Goal: Task Accomplishment & Management: Complete application form

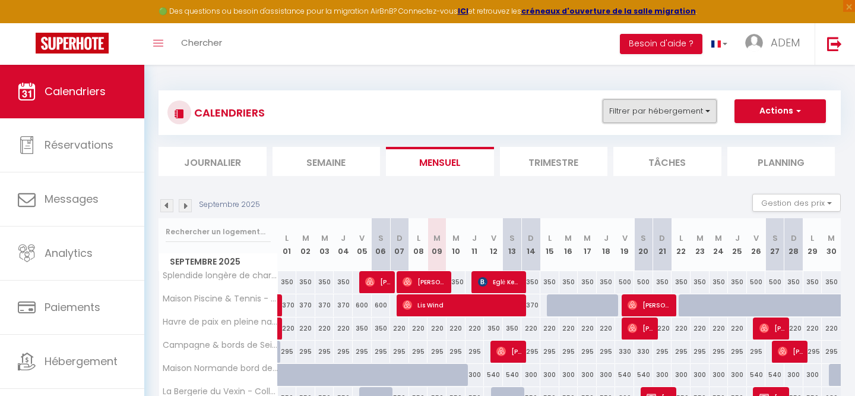
click at [655, 108] on button "Filtrer par hébergement" at bounding box center [660, 111] width 114 height 24
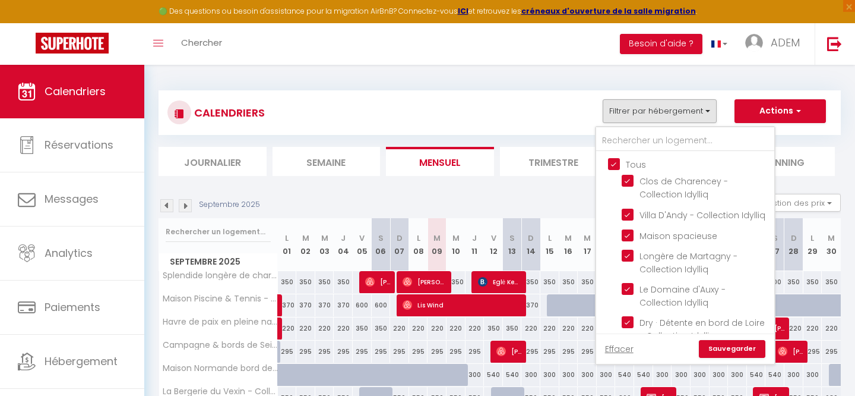
click at [612, 162] on input "Tous" at bounding box center [697, 163] width 178 height 12
checkbox input "false"
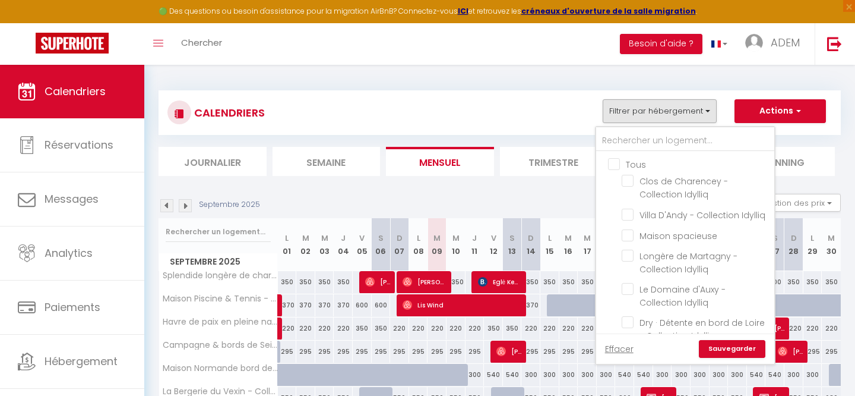
checkbox input "false"
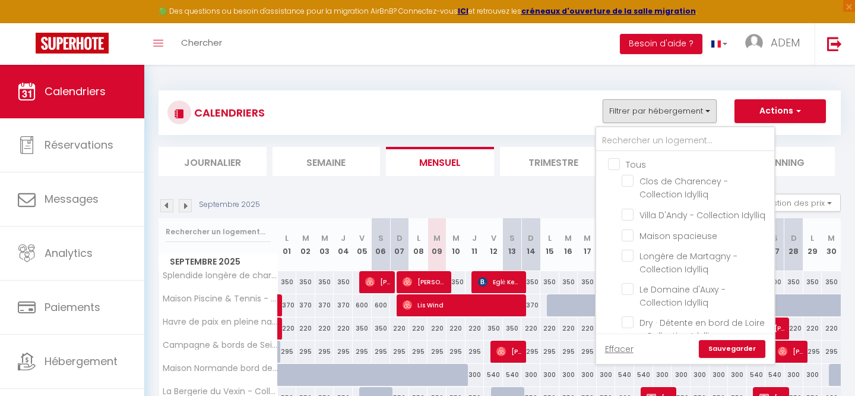
checkbox input "false"
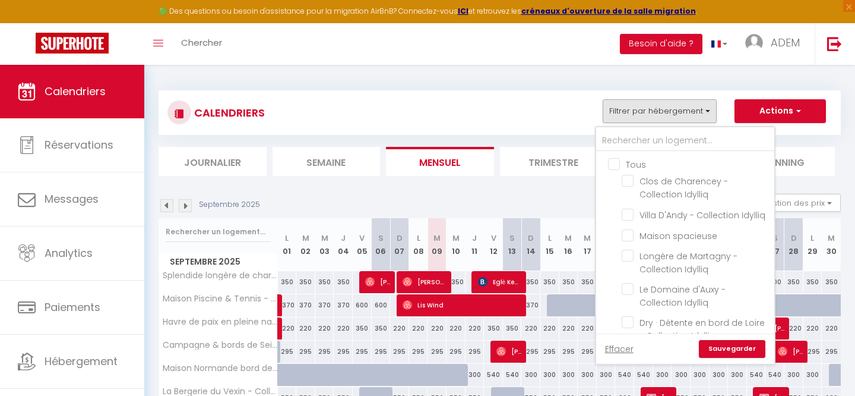
checkbox input "false"
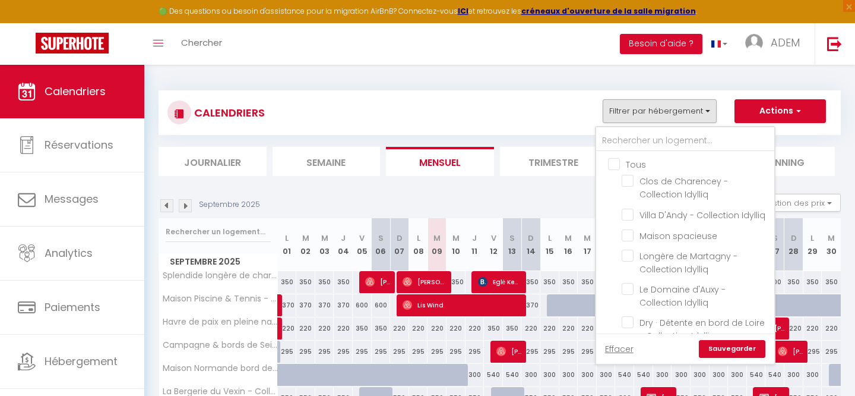
checkbox input "false"
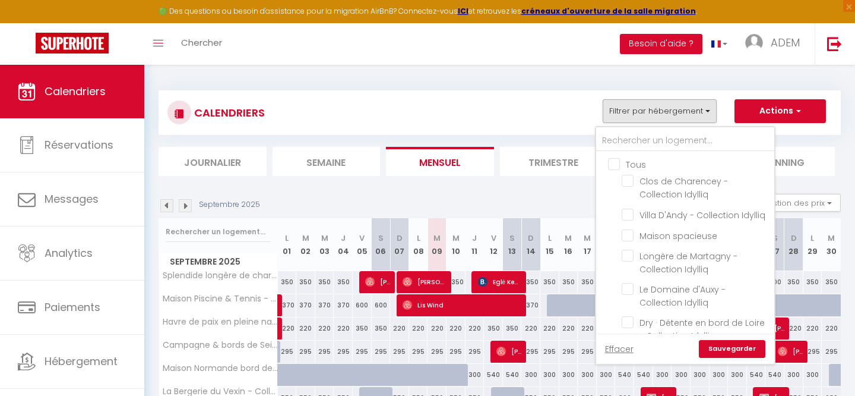
checkbox input "false"
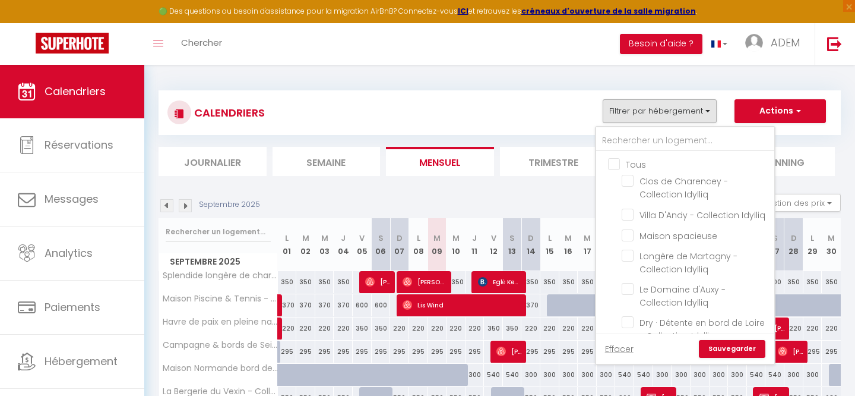
checkbox input "false"
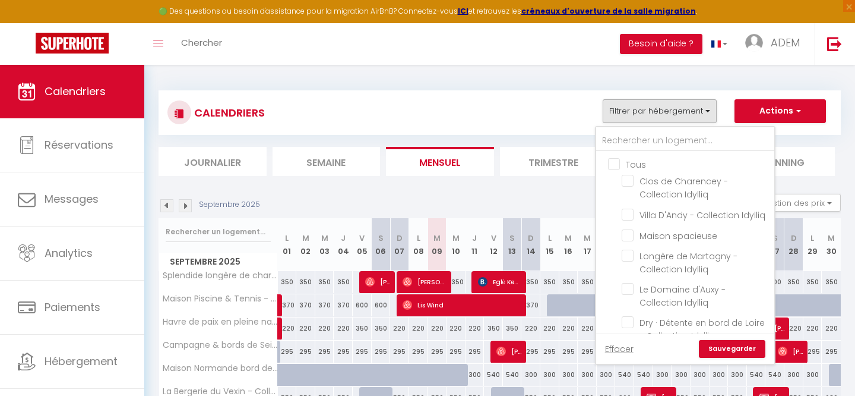
checkbox input "false"
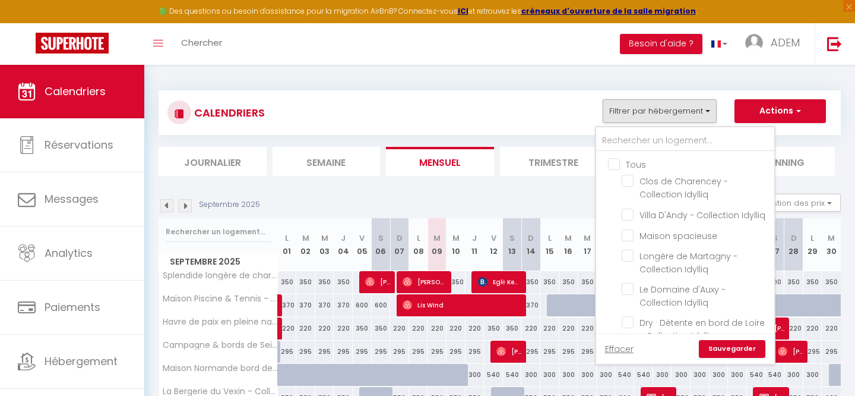
checkbox input "false"
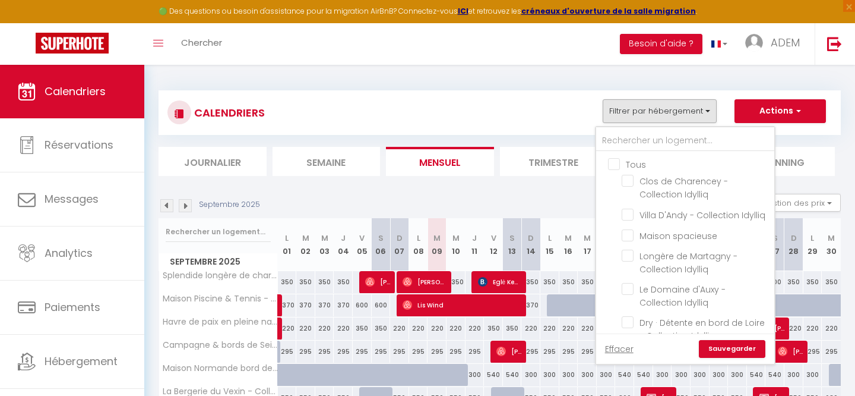
checkbox input "false"
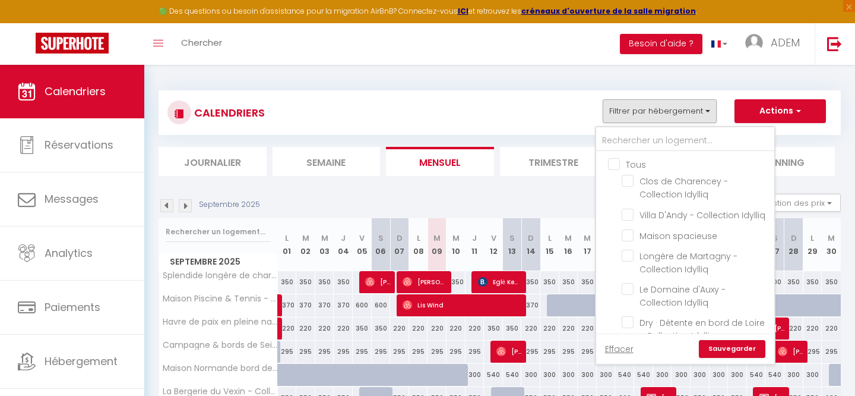
checkbox input "false"
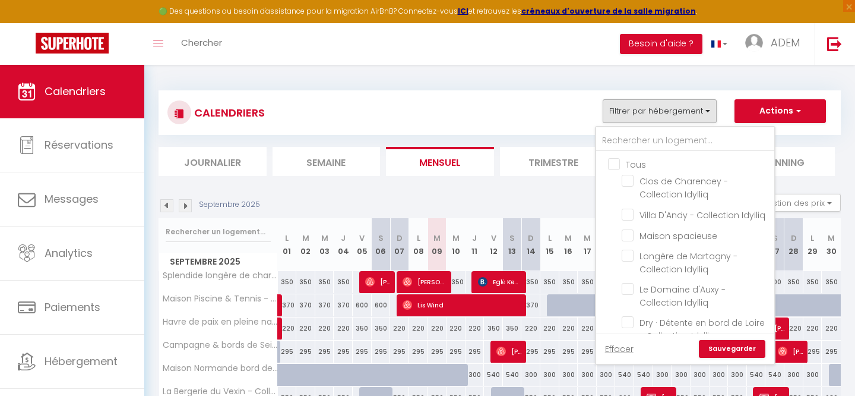
checkbox input "false"
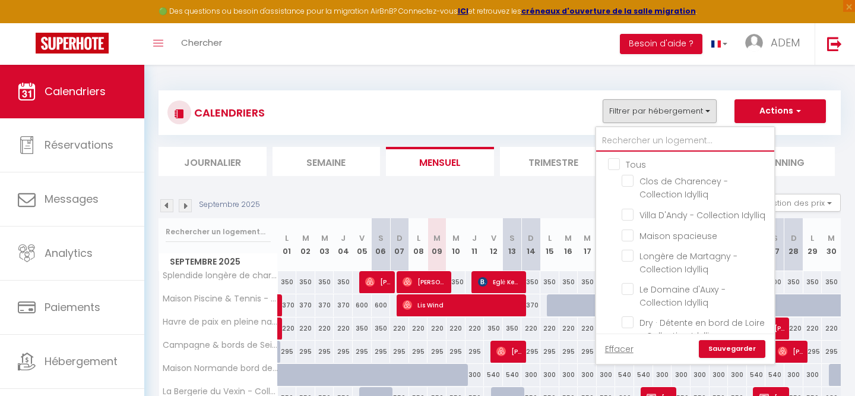
click at [632, 140] on input "text" at bounding box center [685, 140] width 178 height 21
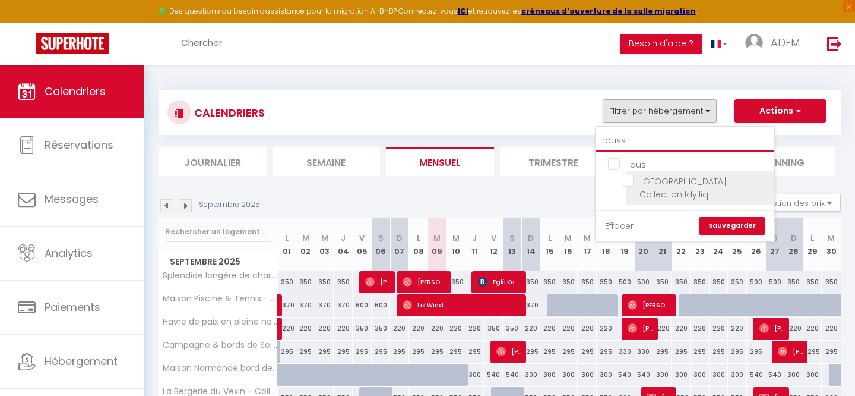
type input "rouss"
click at [628, 180] on input "[GEOGRAPHIC_DATA] - Collection Idylliq" at bounding box center [696, 181] width 148 height 12
checkbox input "true"
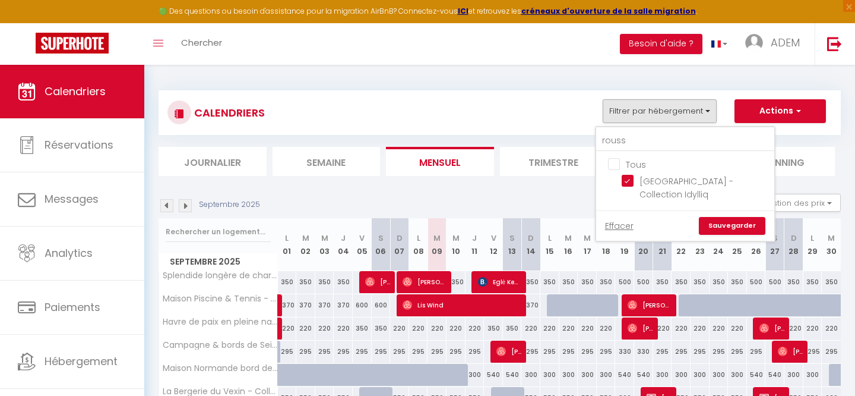
click at [712, 226] on link "Sauvegarder" at bounding box center [732, 226] width 67 height 18
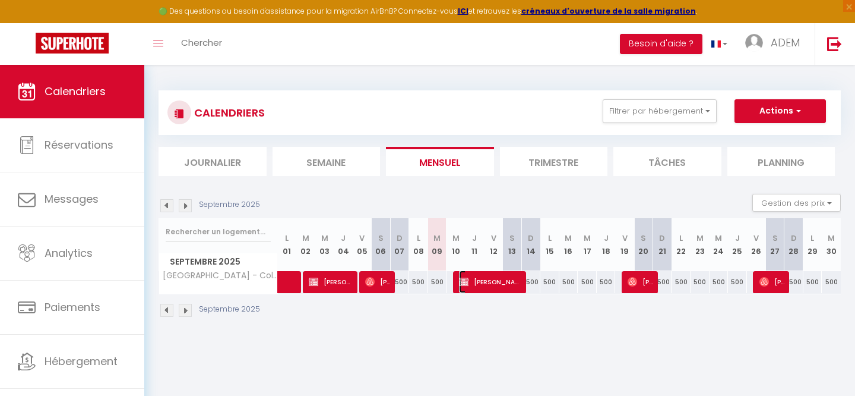
click at [492, 282] on span "[PERSON_NAME]" at bounding box center [491, 281] width 64 height 23
select select "OK"
select select "KO"
select select "0"
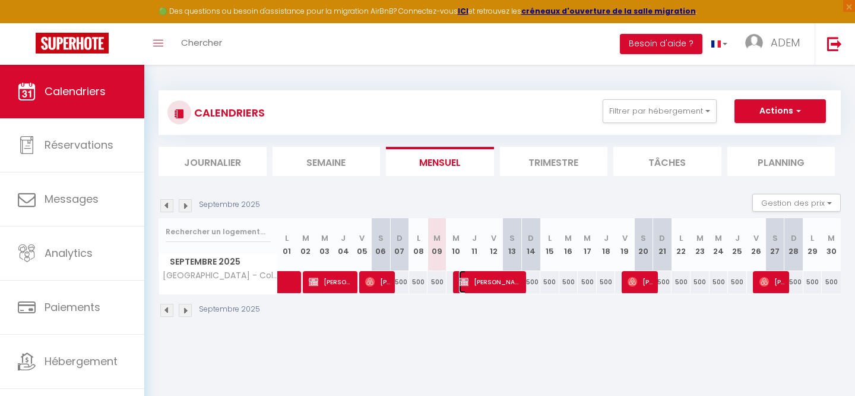
select select "1"
select select
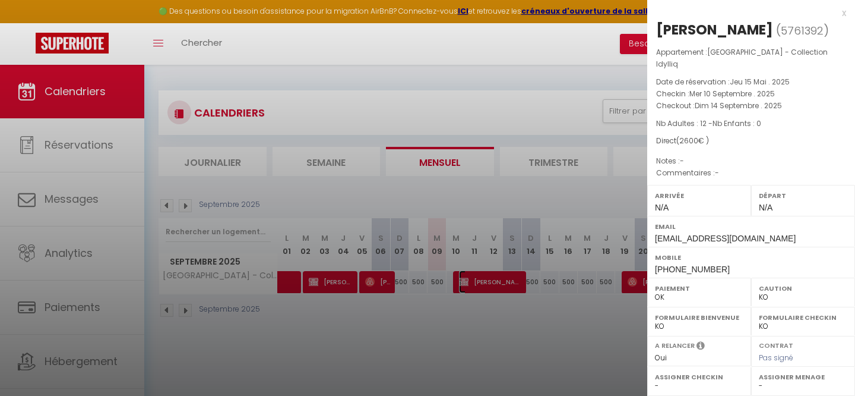
select select "41113"
click at [845, 14] on div "x" at bounding box center [746, 13] width 199 height 14
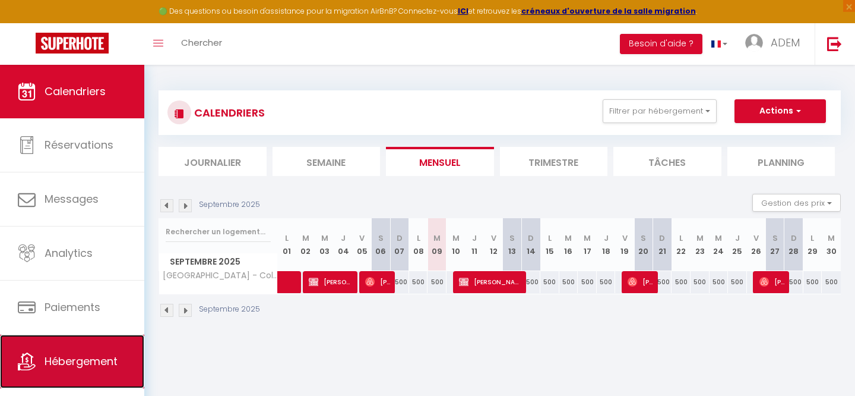
click at [74, 378] on link "Hébergement" at bounding box center [72, 360] width 144 height 53
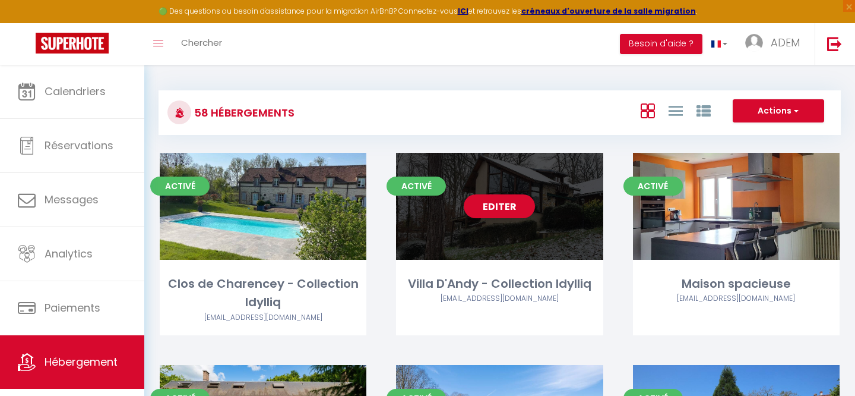
scroll to position [721, 0]
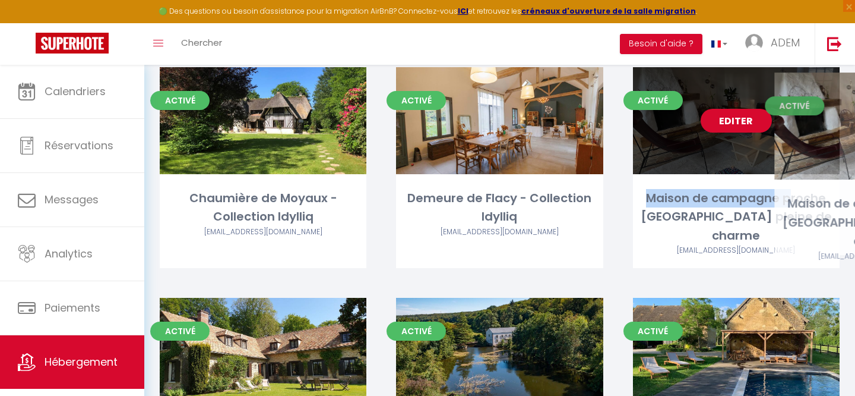
drag, startPoint x: 648, startPoint y: 197, endPoint x: 788, endPoint y: 203, distance: 140.3
click at [789, 203] on div "Maison de campagne proche [GEOGRAPHIC_DATA] pleine de charme" at bounding box center [736, 217] width 207 height 56
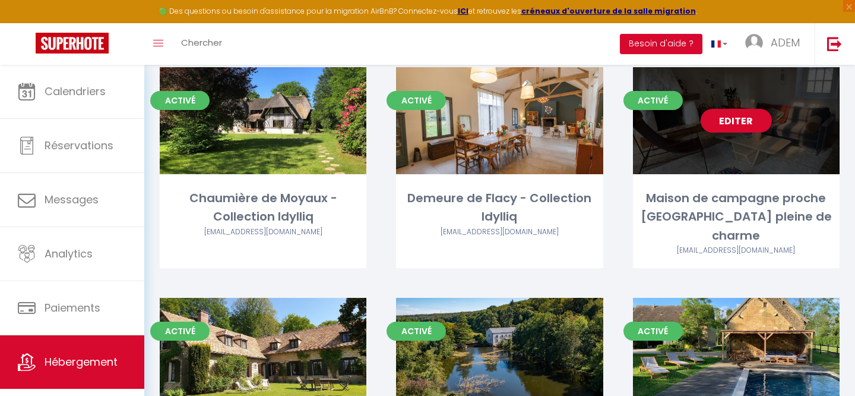
click at [662, 193] on div "Maison de campagne proche [GEOGRAPHIC_DATA] pleine de charme" at bounding box center [736, 217] width 207 height 56
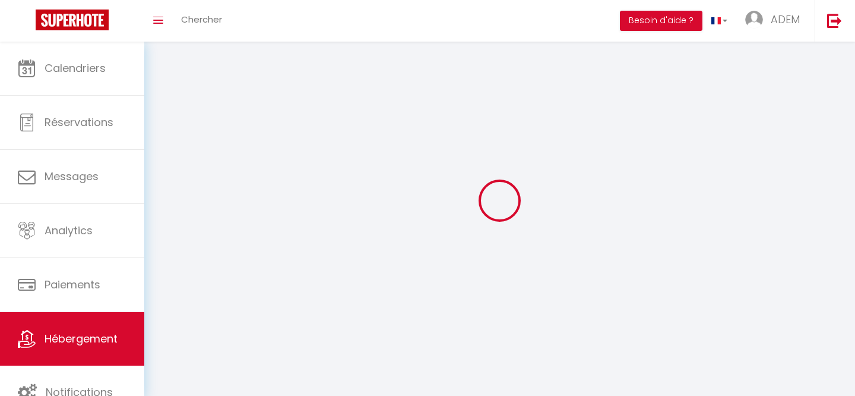
select select "1"
select select
select select "28"
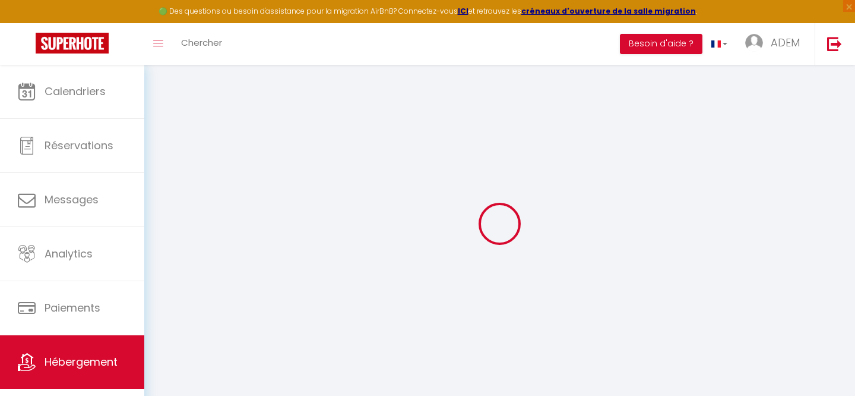
select select
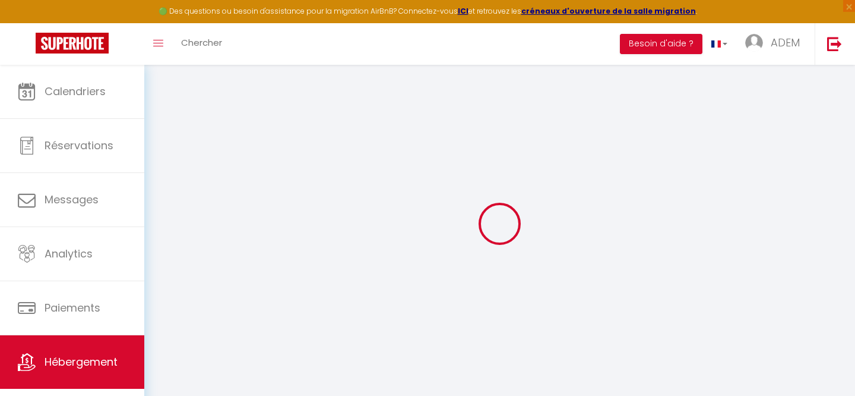
select select
checkbox input "false"
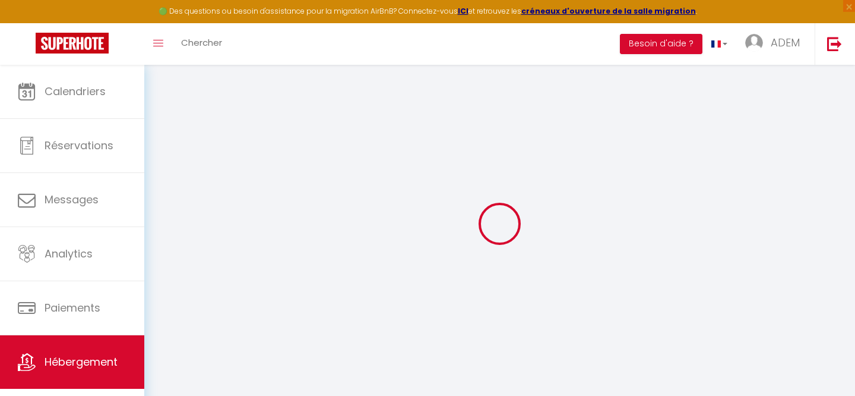
select select
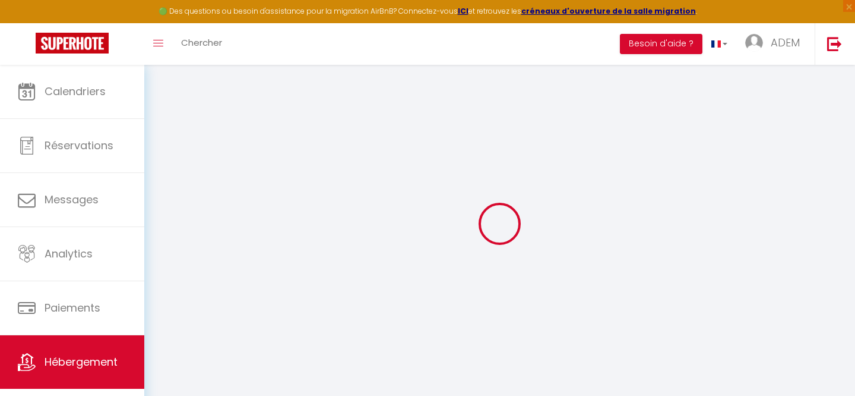
select select
checkbox input "false"
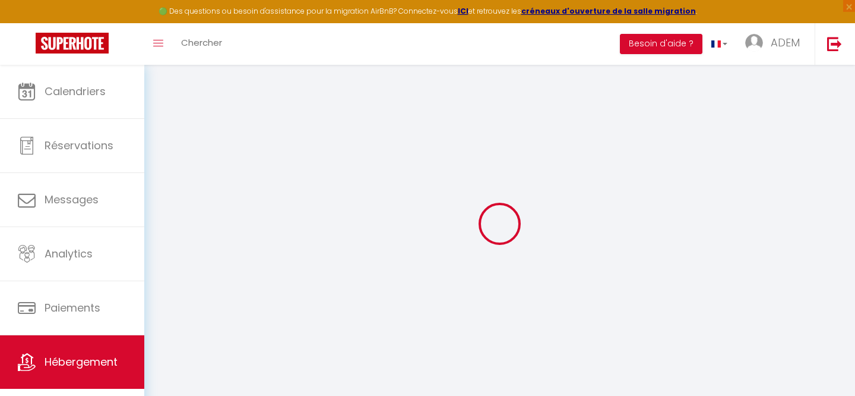
checkbox input "false"
select select
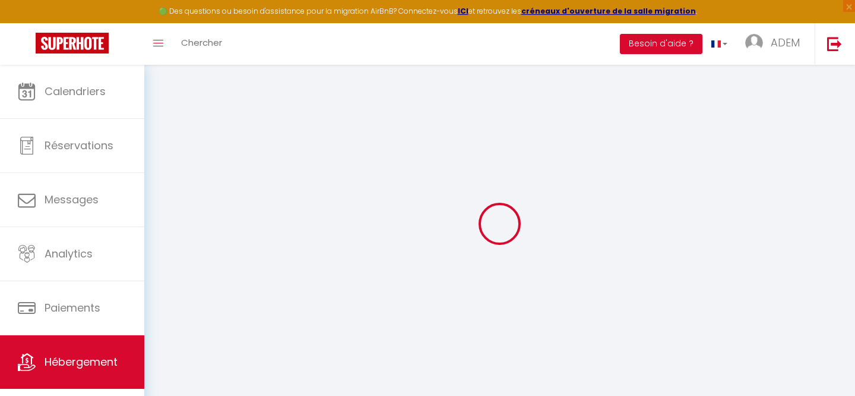
select select
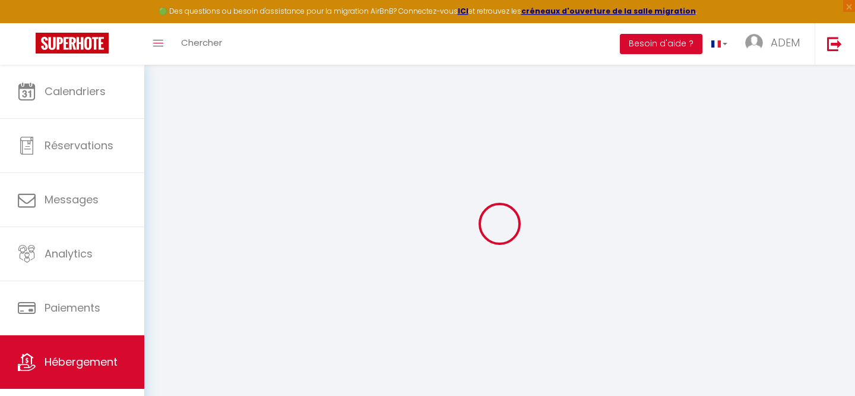
checkbox input "false"
select select
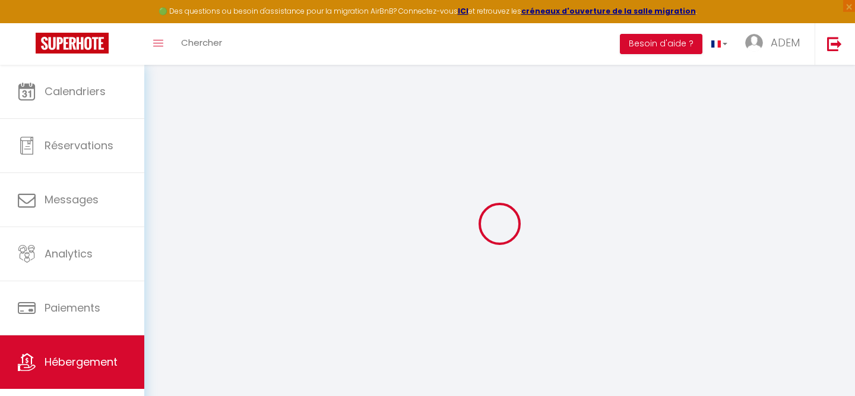
select select
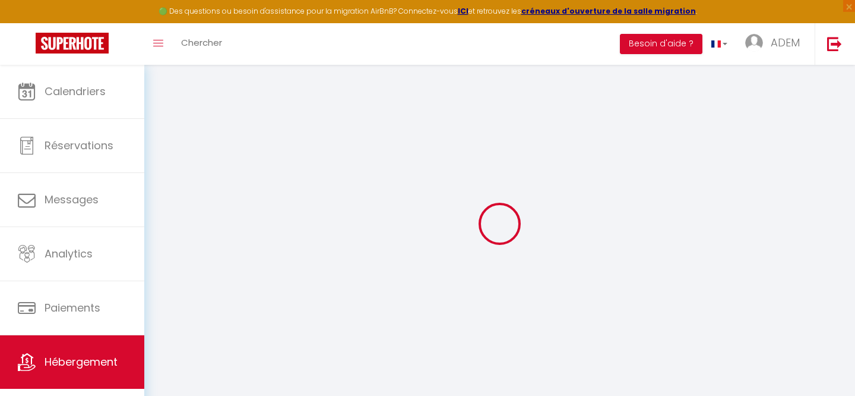
select select
checkbox input "false"
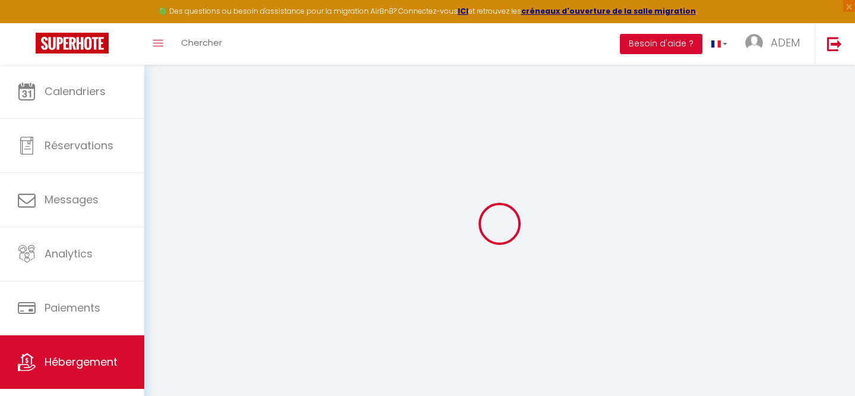
checkbox input "false"
select select
type input "Maison de campagne proche [GEOGRAPHIC_DATA] pleine de charme"
type input "Morgane"
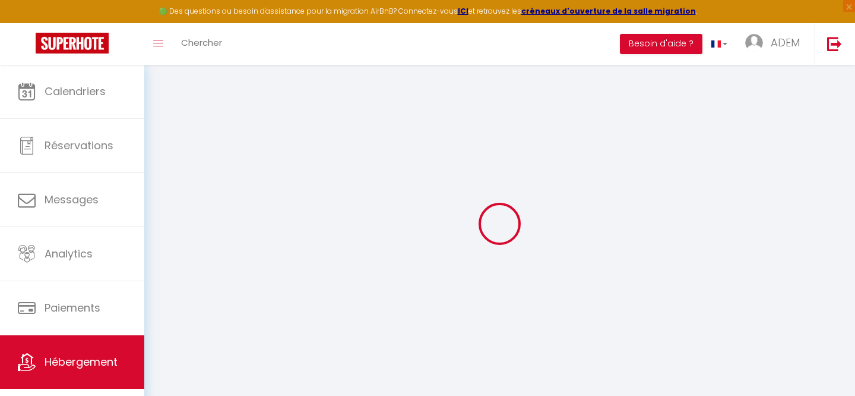
select select "6"
select select "3"
type input "195"
type input "90"
select select
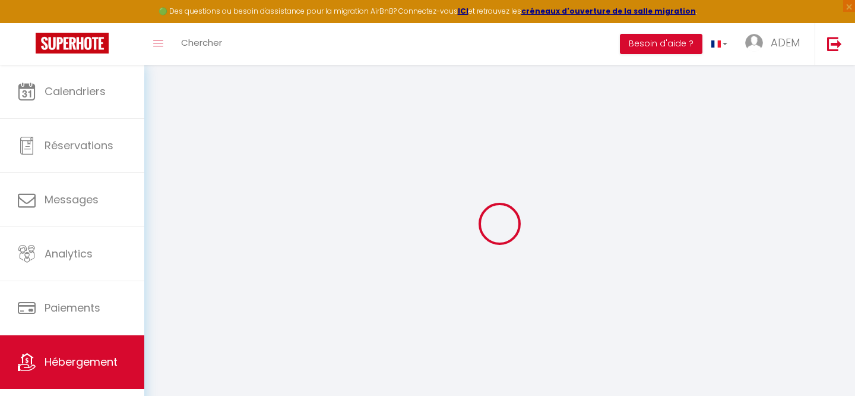
select select
type input "[STREET_ADDRESS]"
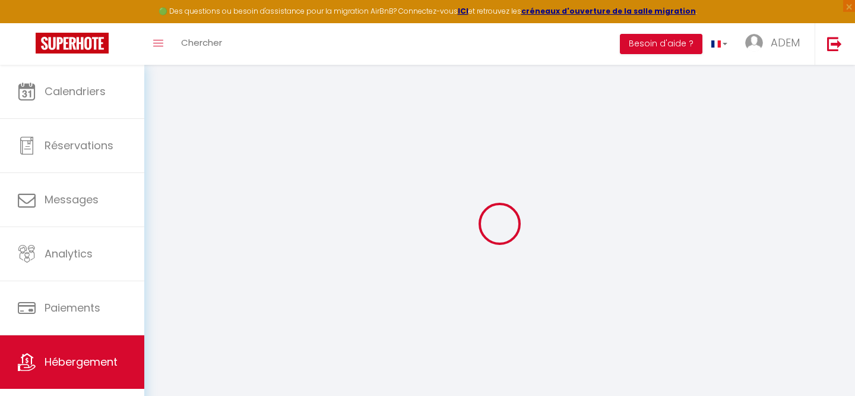
type input "27510"
type input "Vexin-sur-Epte"
type input "[EMAIL_ADDRESS][DOMAIN_NAME]"
select select
checkbox input "false"
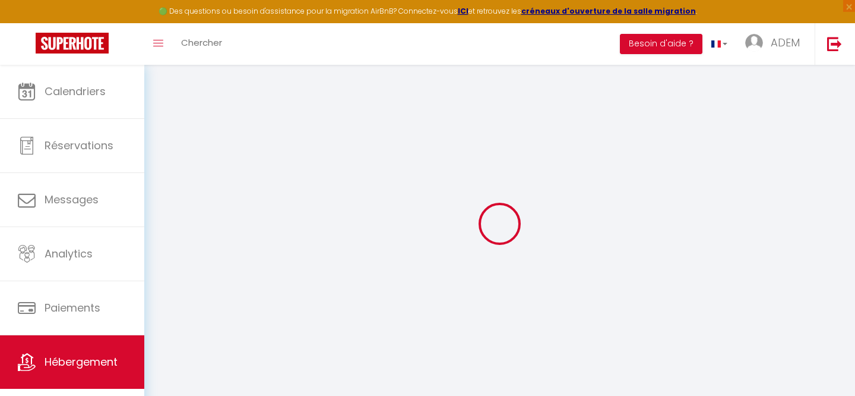
checkbox input "false"
type input "0"
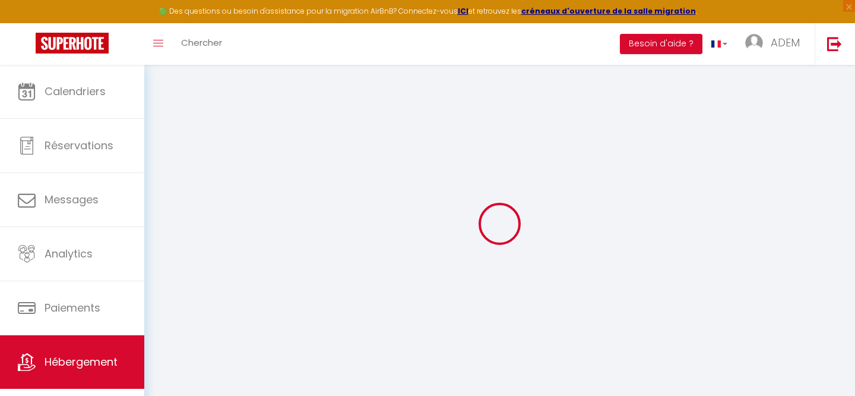
type input "0"
select select
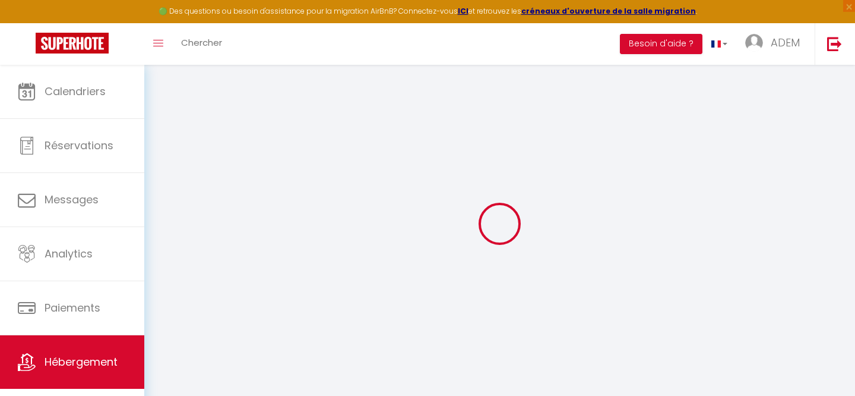
select select
checkbox input "false"
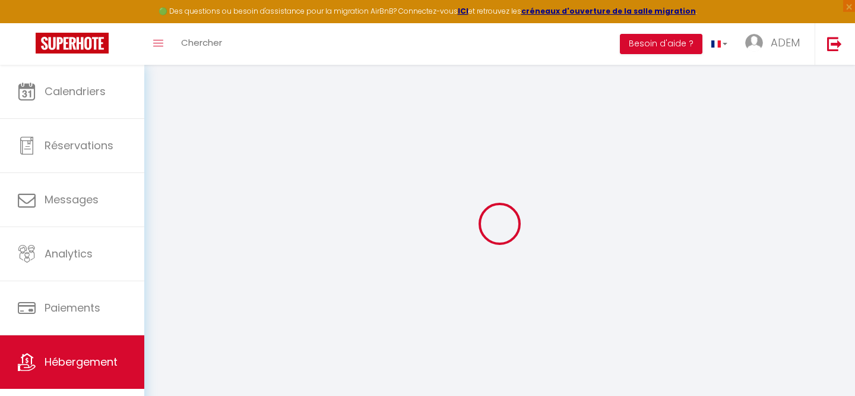
checkbox input "false"
select select
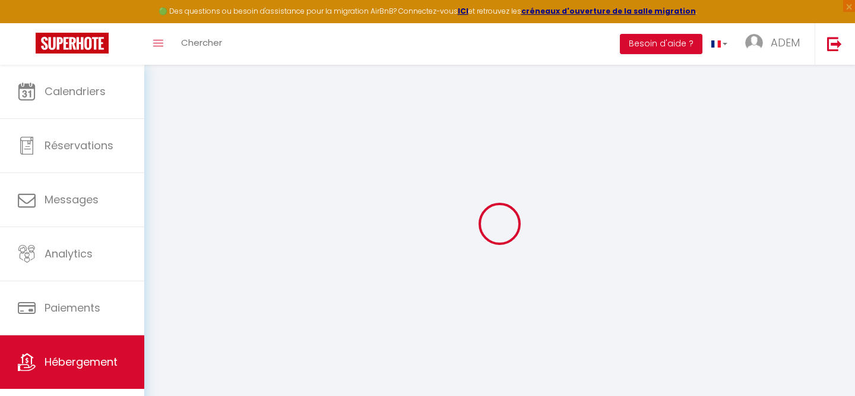
select select
checkbox input "false"
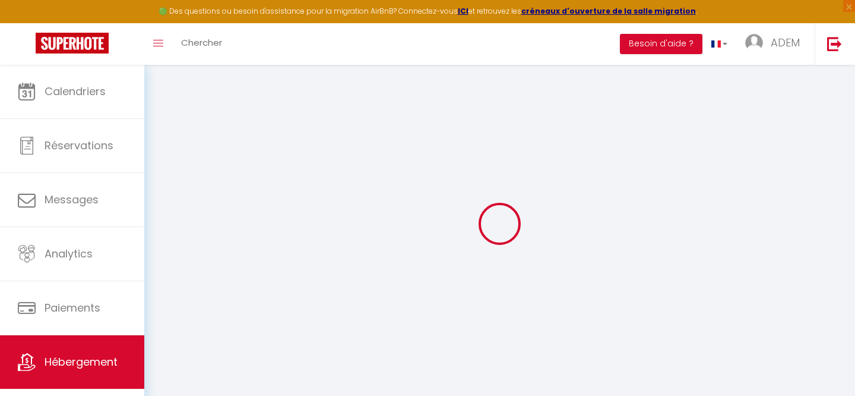
checkbox input "false"
select select "42159"
select select
checkbox input "false"
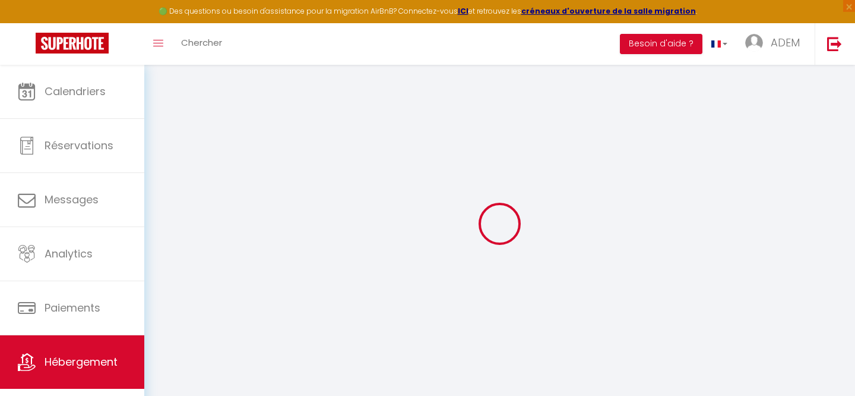
checkbox input "false"
select select "14:00"
select select
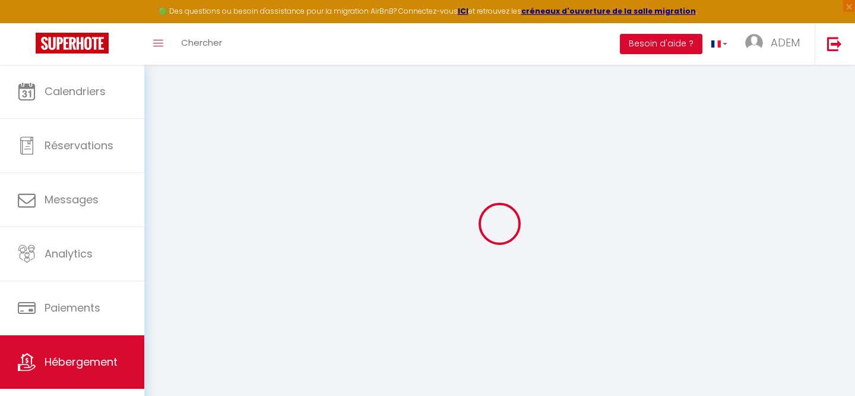
select select "11:00"
select select "30"
select select "120"
select select
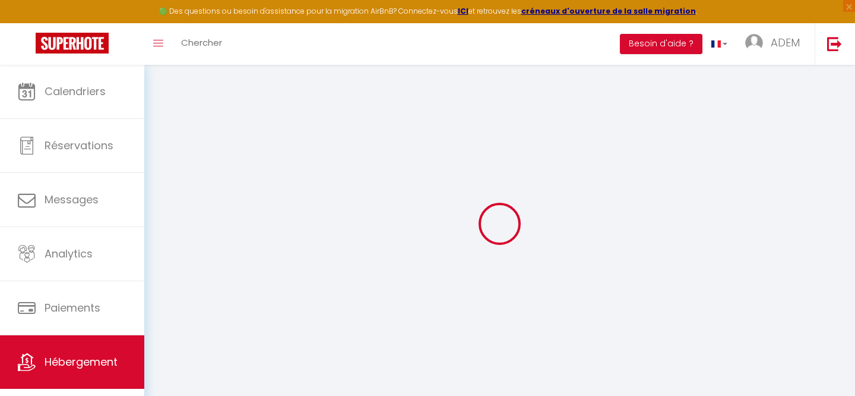
checkbox input "false"
select select
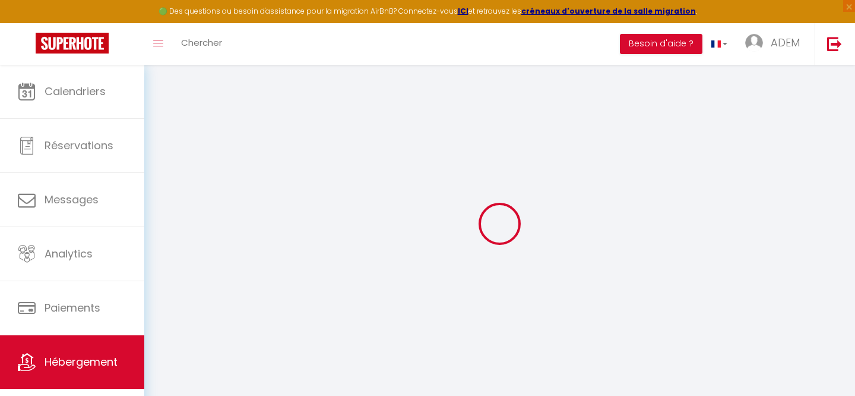
select select
checkbox input "false"
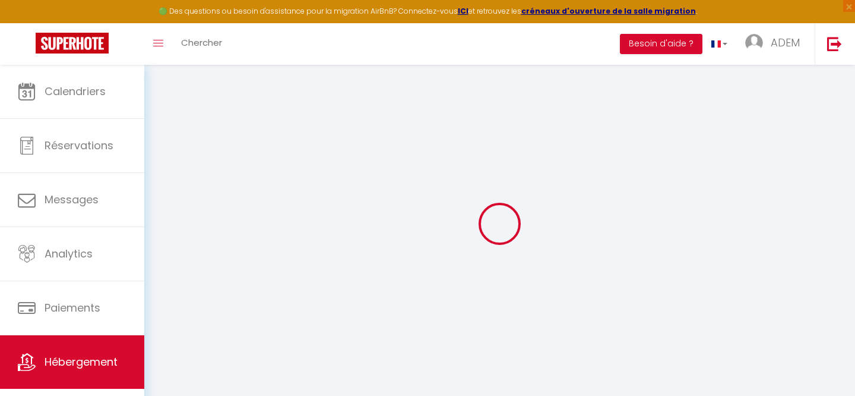
select select
checkbox input "false"
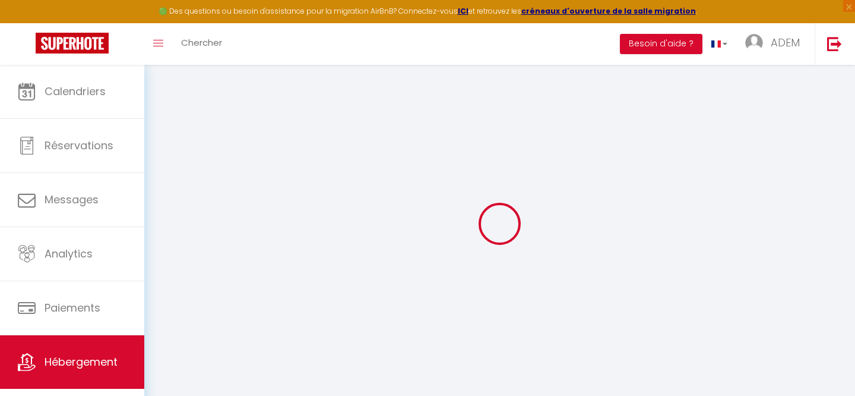
checkbox input "false"
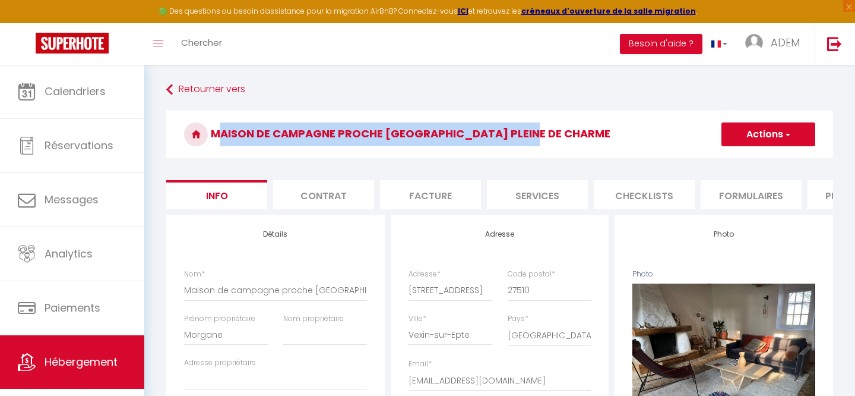
drag, startPoint x: 520, startPoint y: 131, endPoint x: 216, endPoint y: 131, distance: 304.1
click at [216, 131] on h3 "Maison de campagne proche [GEOGRAPHIC_DATA] pleine de charme" at bounding box center [499, 134] width 667 height 48
copy h3 "Maison de campagne proche [GEOGRAPHIC_DATA] pleine de charme"
